Goal: Task Accomplishment & Management: Manage account settings

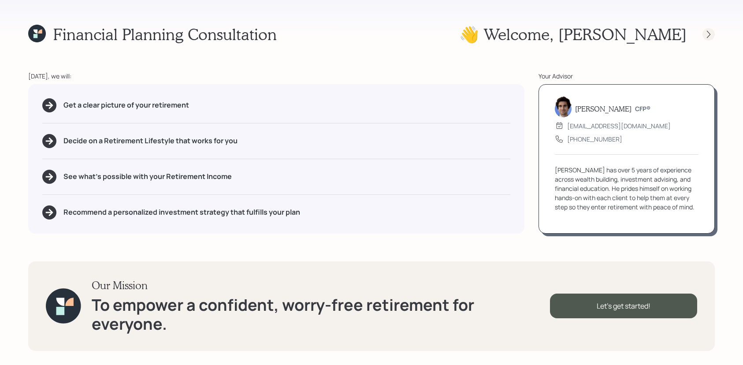
click at [711, 30] on icon at bounding box center [708, 34] width 9 height 9
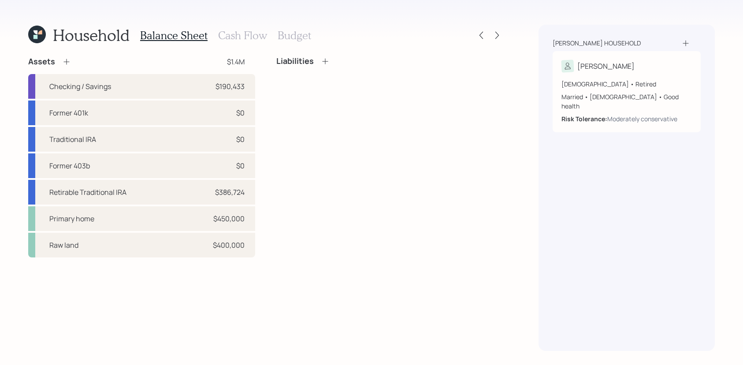
click at [491, 37] on div at bounding box center [489, 35] width 28 height 12
click at [498, 37] on icon at bounding box center [497, 35] width 9 height 9
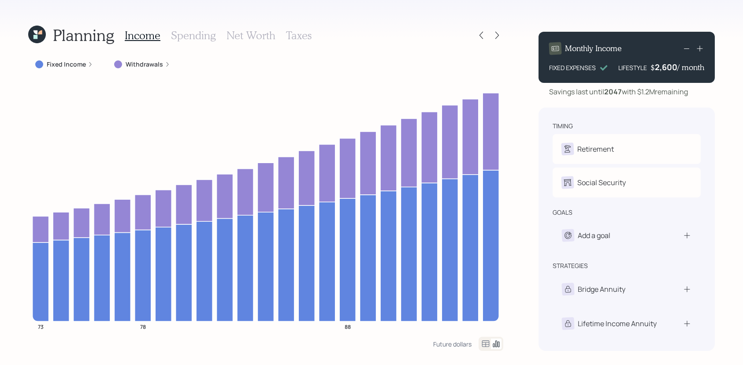
click at [142, 61] on label "Withdrawals" at bounding box center [144, 64] width 37 height 9
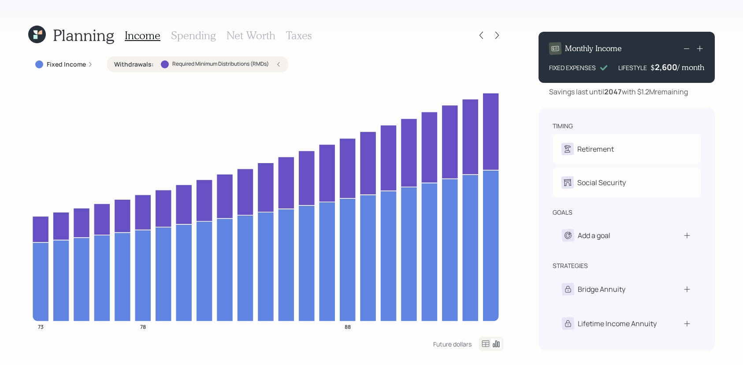
click at [142, 61] on label "Withdrawals :" at bounding box center [134, 64] width 40 height 9
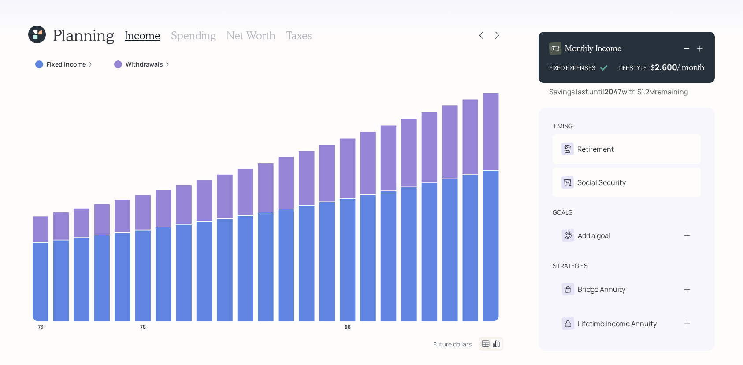
click at [39, 29] on icon at bounding box center [37, 35] width 18 height 18
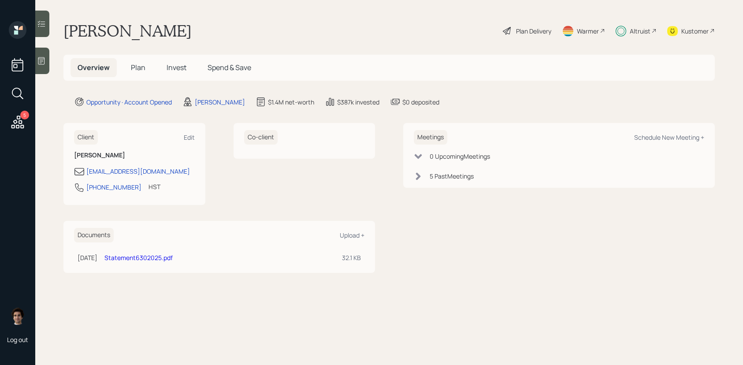
click at [175, 60] on h5 "Invest" at bounding box center [177, 67] width 34 height 19
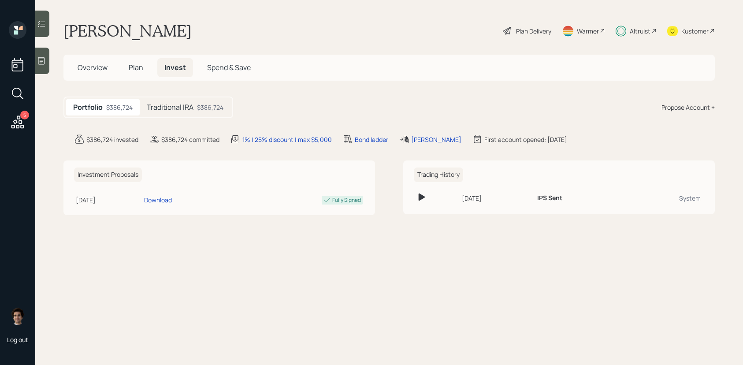
click at [205, 102] on div "Traditional IRA $386,724" at bounding box center [185, 107] width 91 height 16
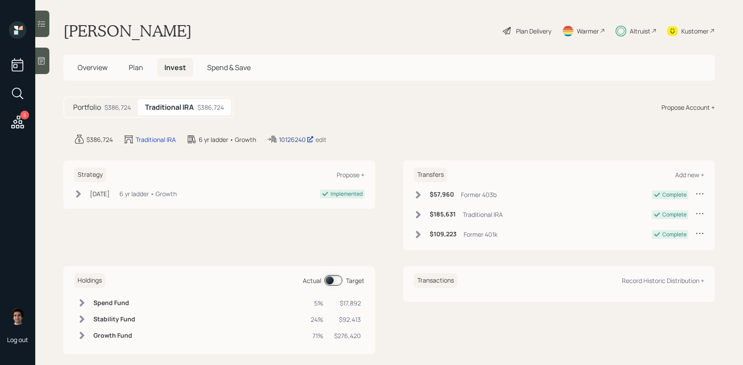
click at [283, 136] on div "10126240" at bounding box center [296, 139] width 35 height 9
